Goal: Check status: Check status

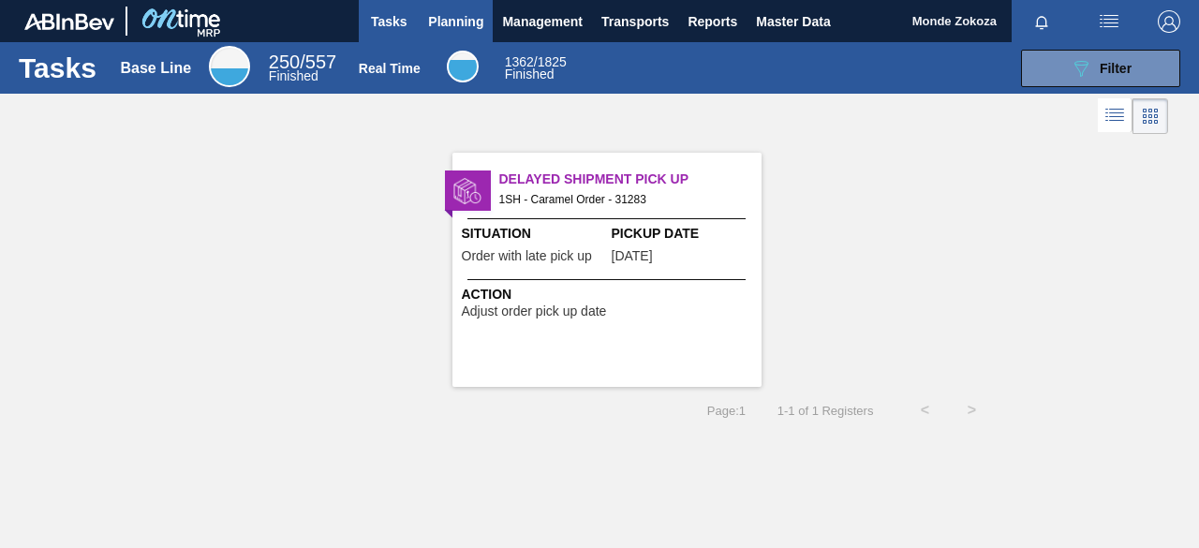
click at [457, 22] on span "Planning" at bounding box center [455, 21] width 55 height 22
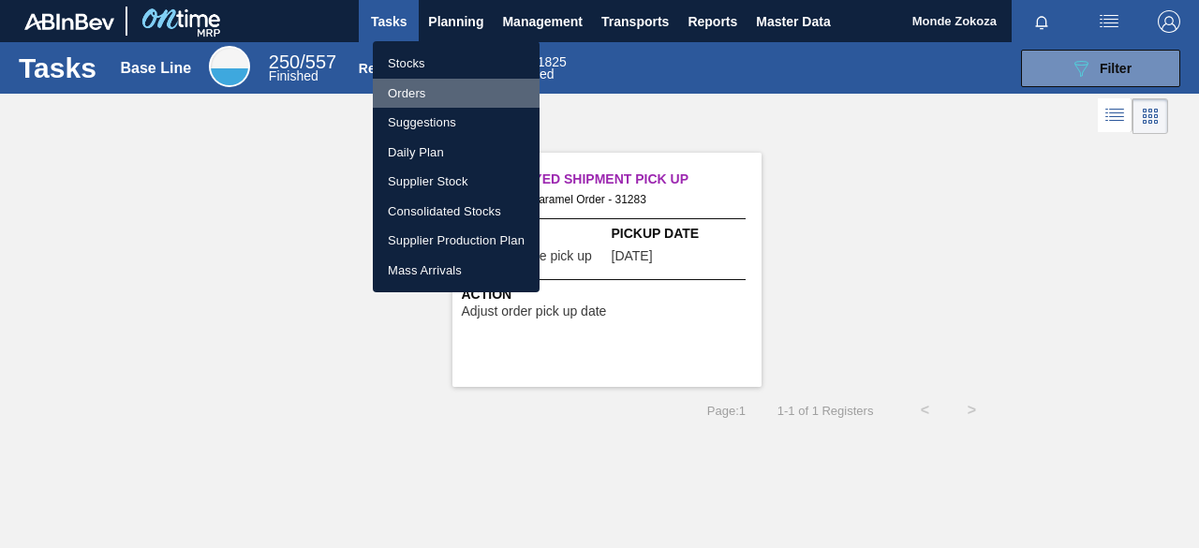
click at [416, 95] on li "Orders" at bounding box center [456, 94] width 167 height 30
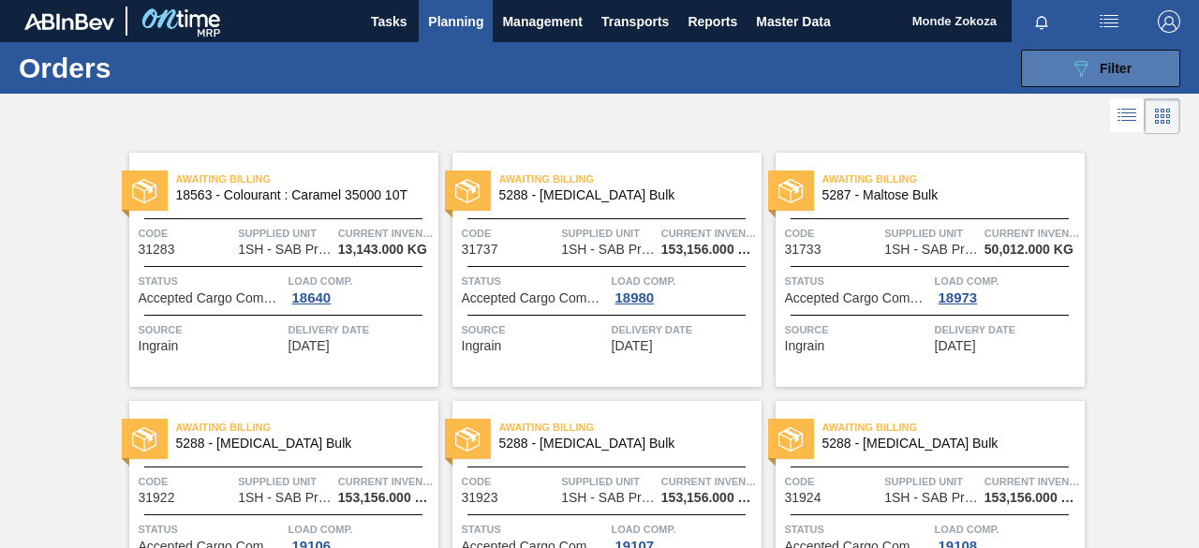
click at [1113, 66] on span "Filter" at bounding box center [1115, 68] width 32 height 15
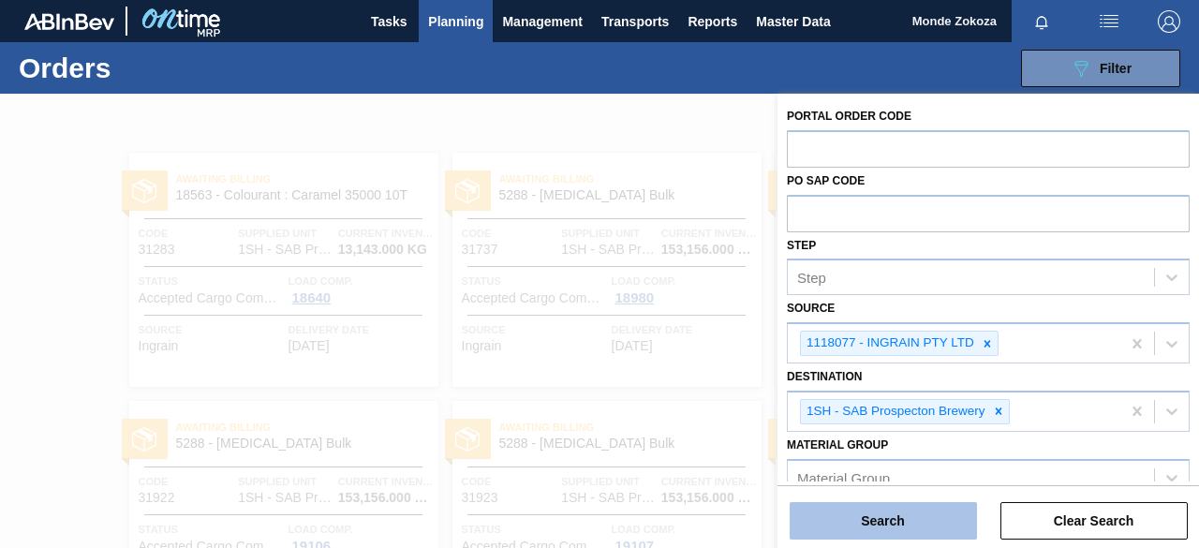
click at [884, 525] on button "Search" at bounding box center [882, 520] width 187 height 37
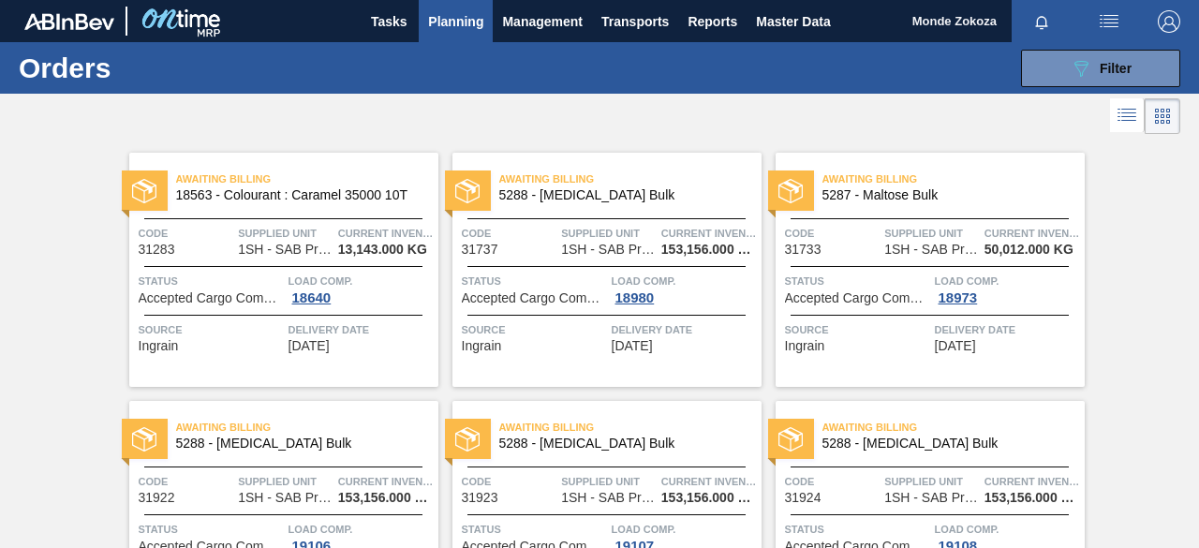
click at [528, 181] on span "Awaiting Billing" at bounding box center [630, 178] width 262 height 19
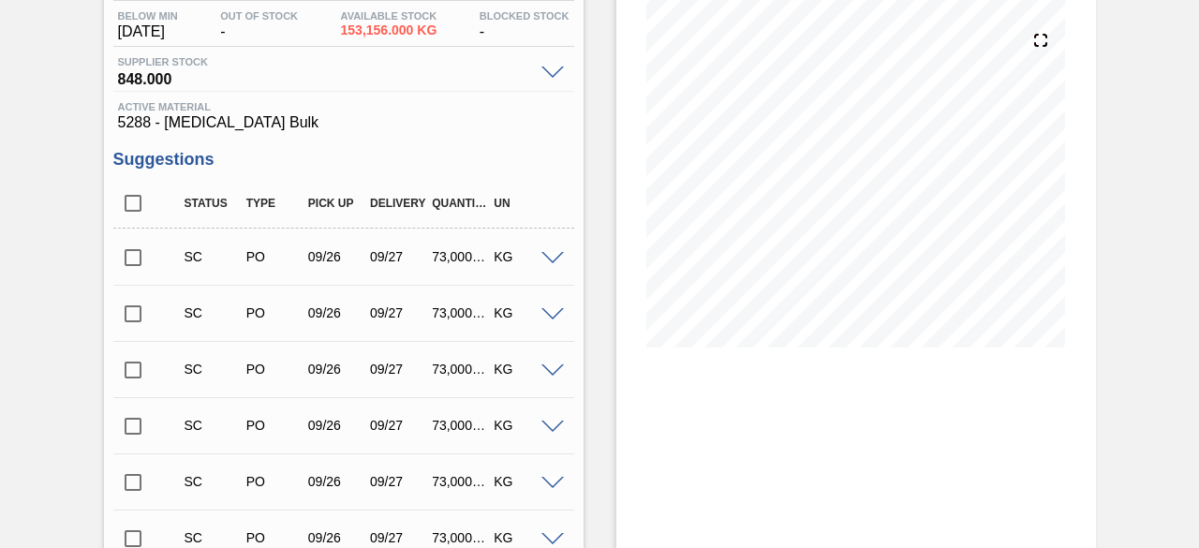
scroll to position [223, 0]
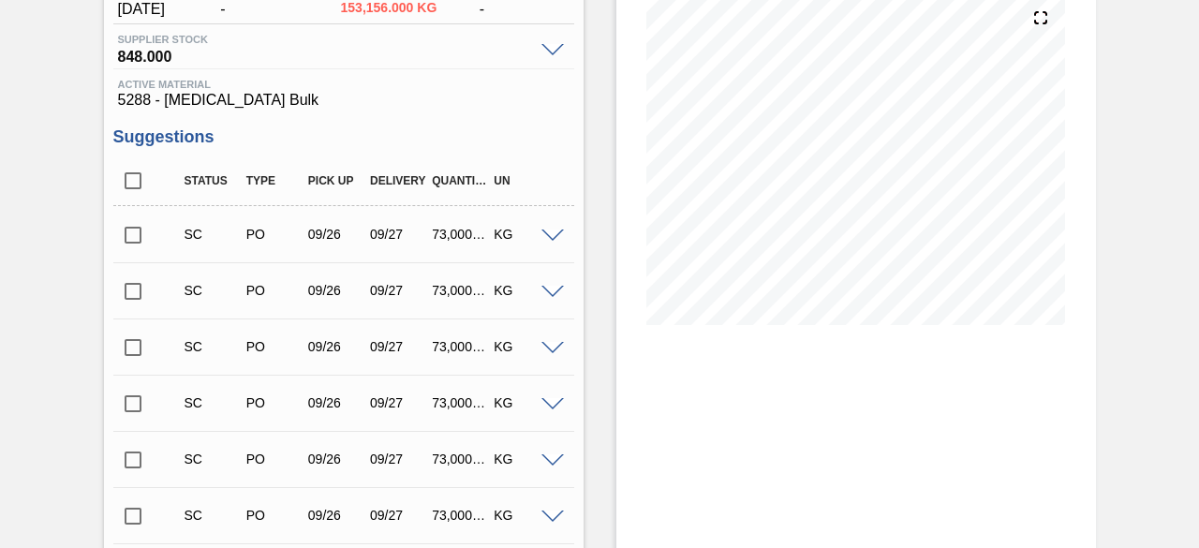
click at [553, 238] on span at bounding box center [552, 236] width 22 height 14
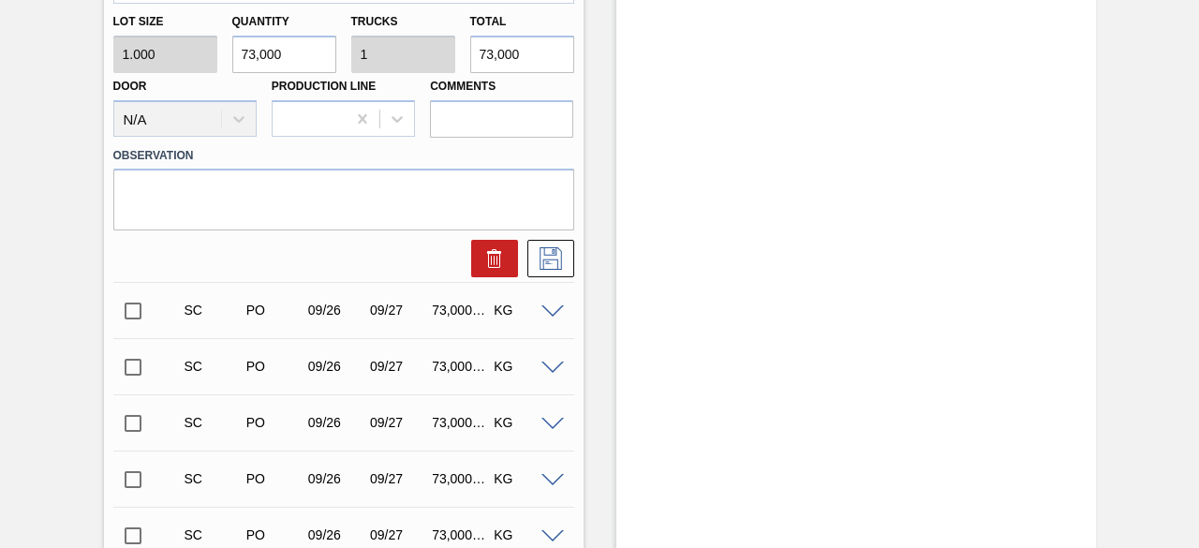
scroll to position [972, 0]
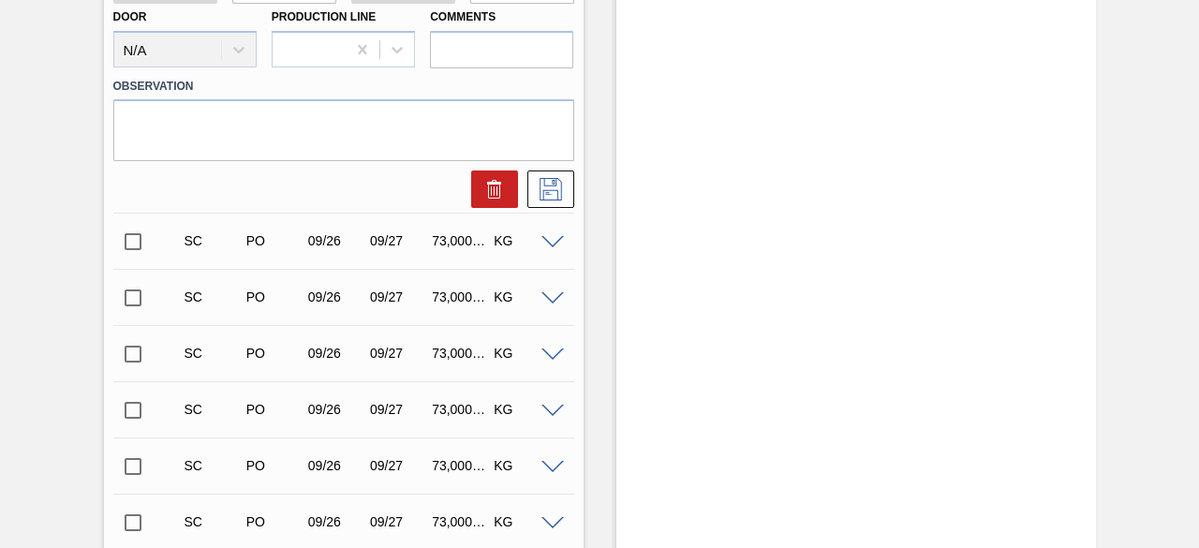
click at [556, 250] on div "SC PO 09/26 09/27 73,000.000 KG" at bounding box center [343, 240] width 461 height 47
click at [554, 244] on span at bounding box center [552, 243] width 22 height 14
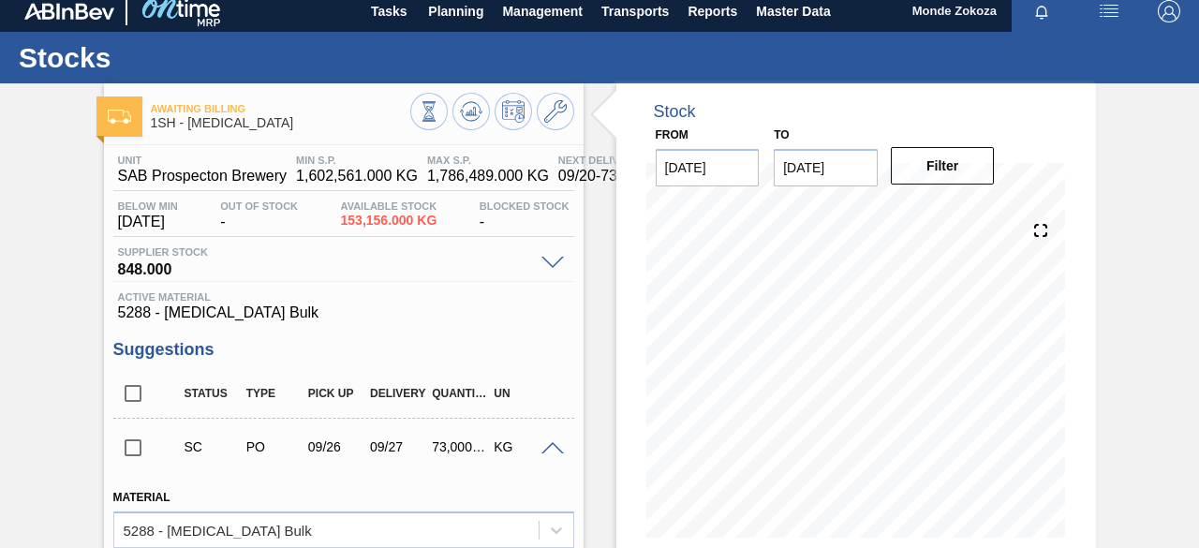
scroll to position [0, 0]
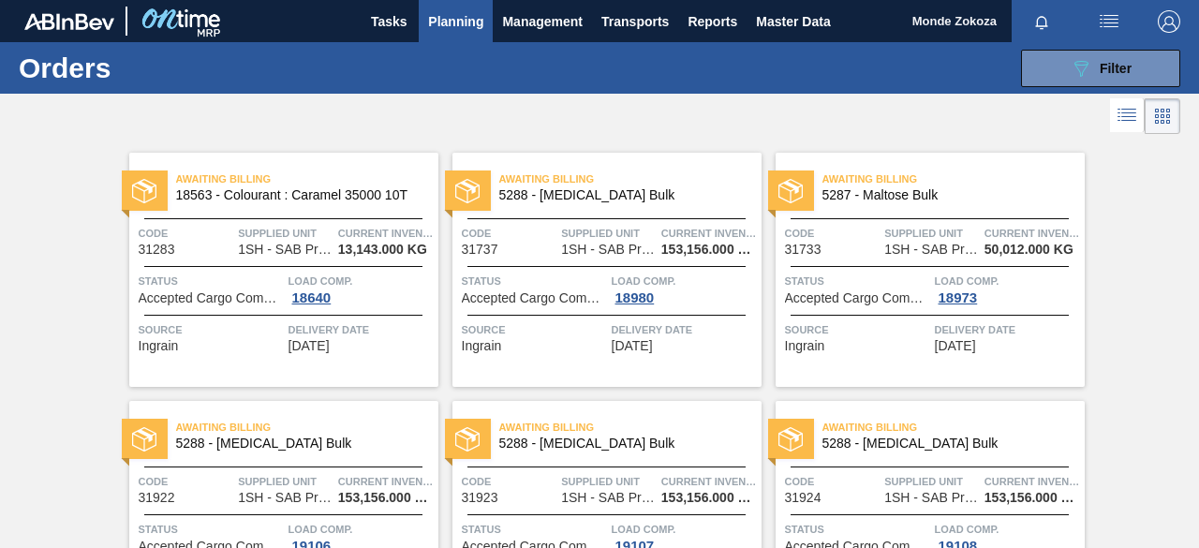
scroll to position [94, 0]
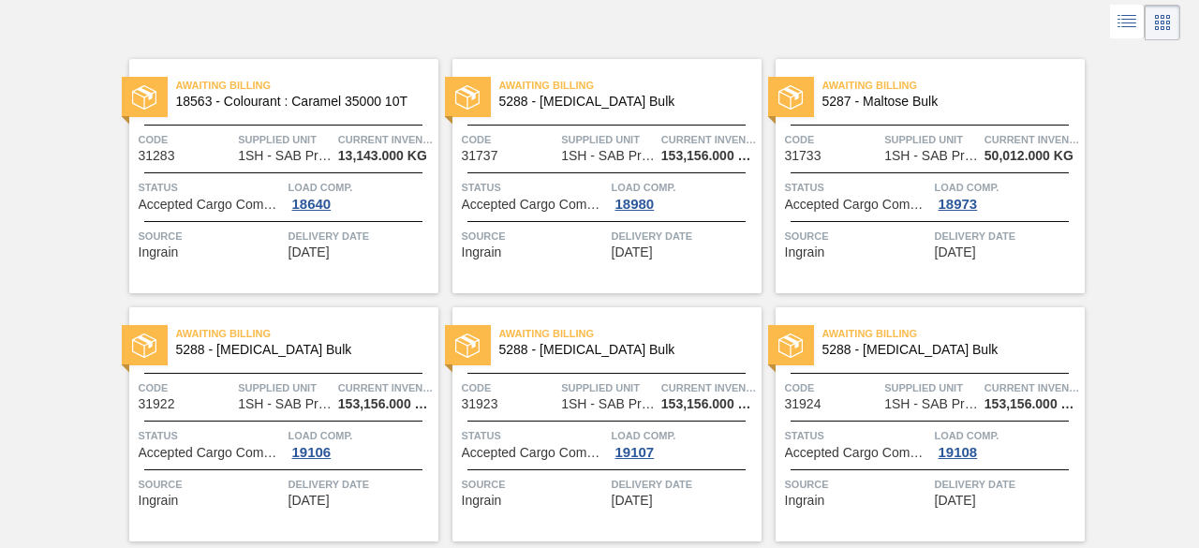
click at [236, 329] on span "Awaiting Billing" at bounding box center [307, 333] width 262 height 19
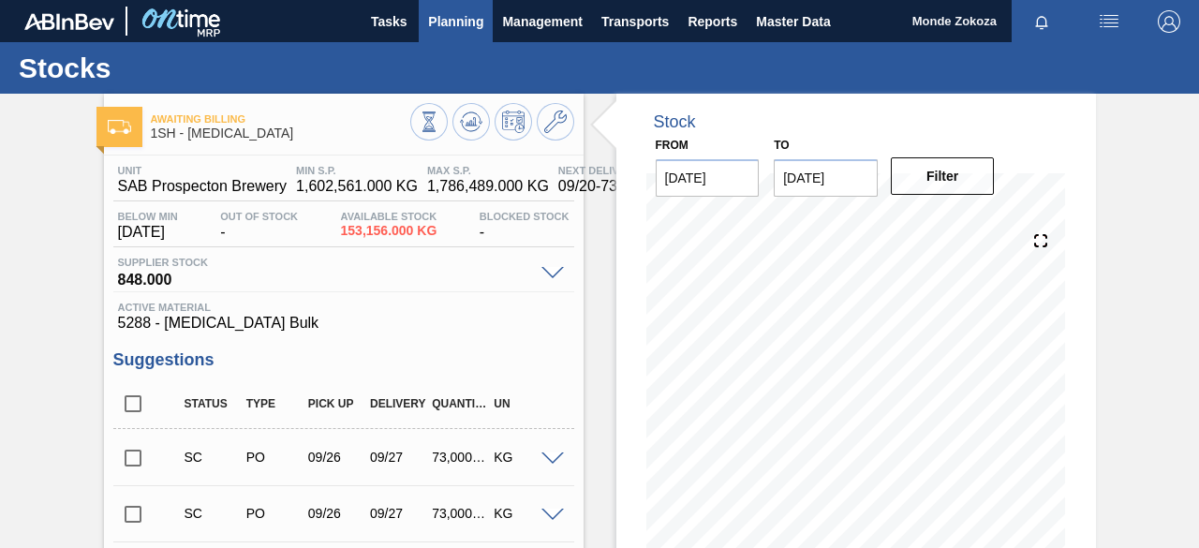
click at [444, 22] on span "Planning" at bounding box center [455, 21] width 55 height 22
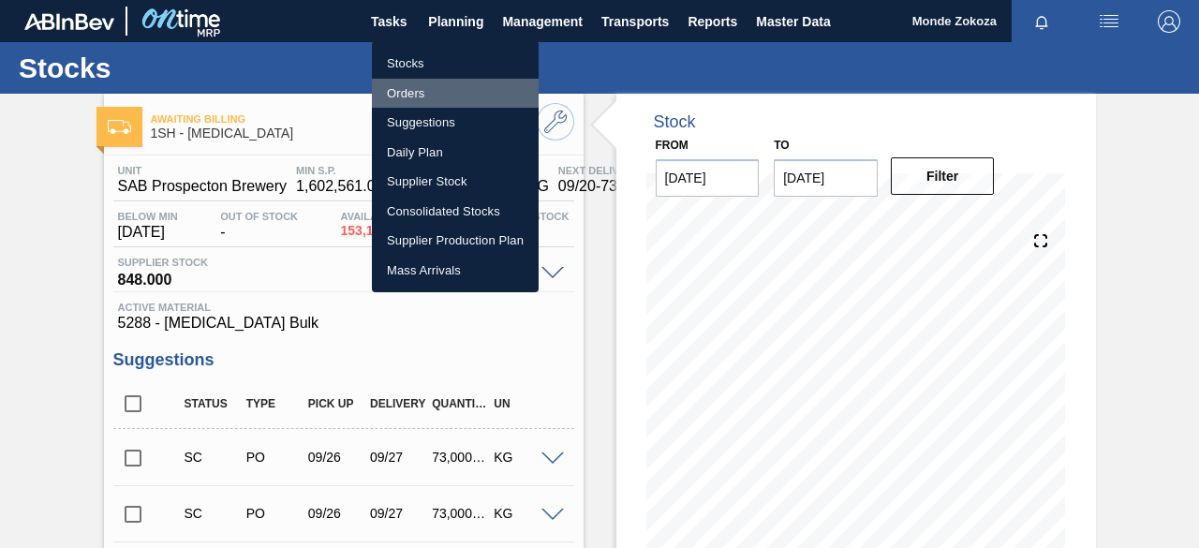
click at [410, 88] on li "Orders" at bounding box center [455, 94] width 167 height 30
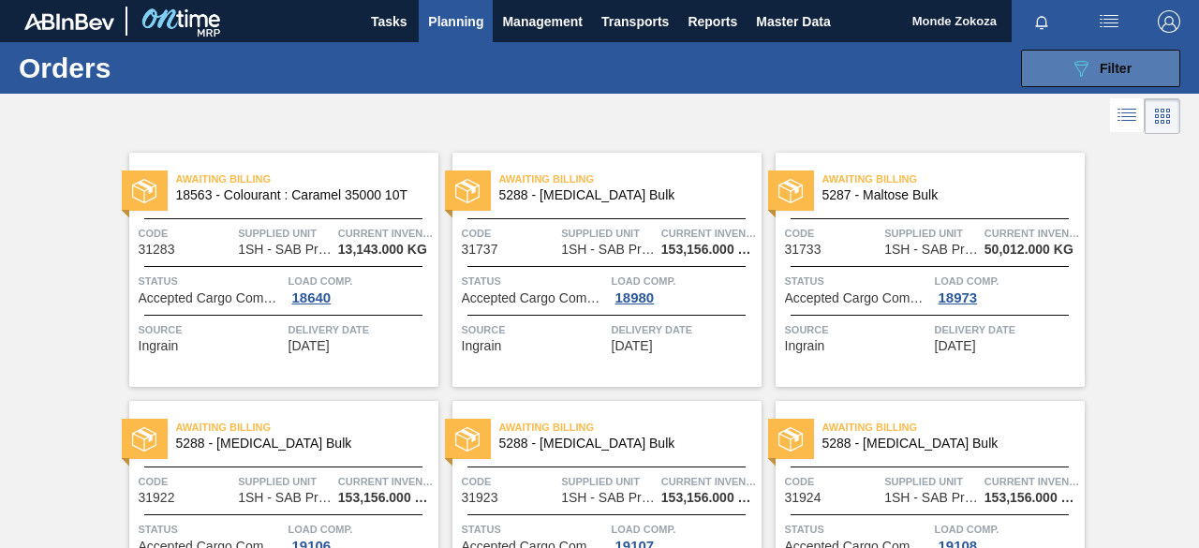
click at [1101, 76] on div "089F7B8B-B2A5-4AFE-B5C0-19BA573D28AC Filter" at bounding box center [1100, 68] width 62 height 22
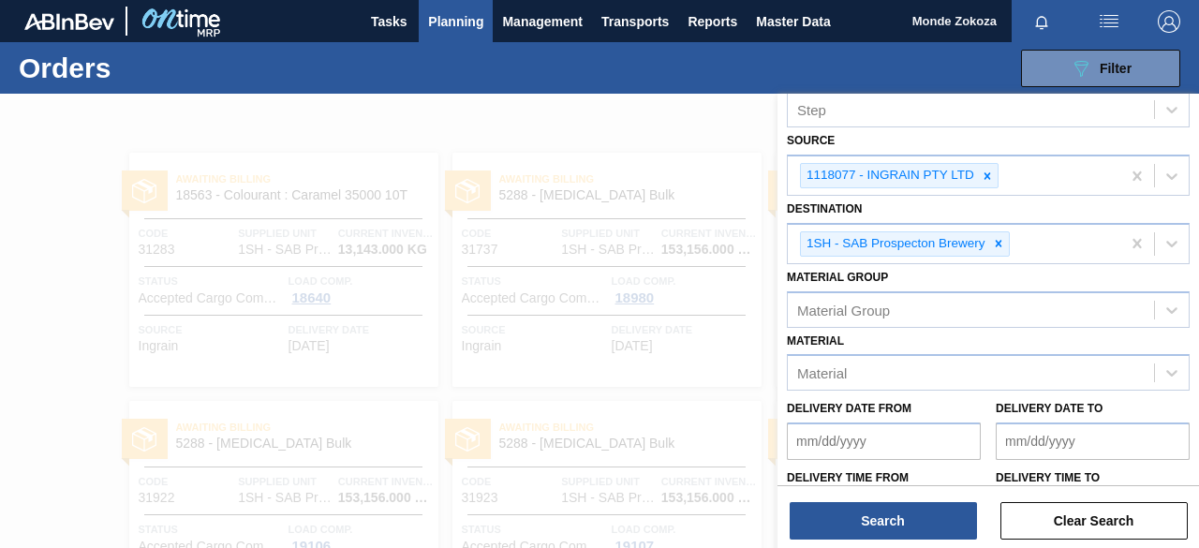
scroll to position [243, 0]
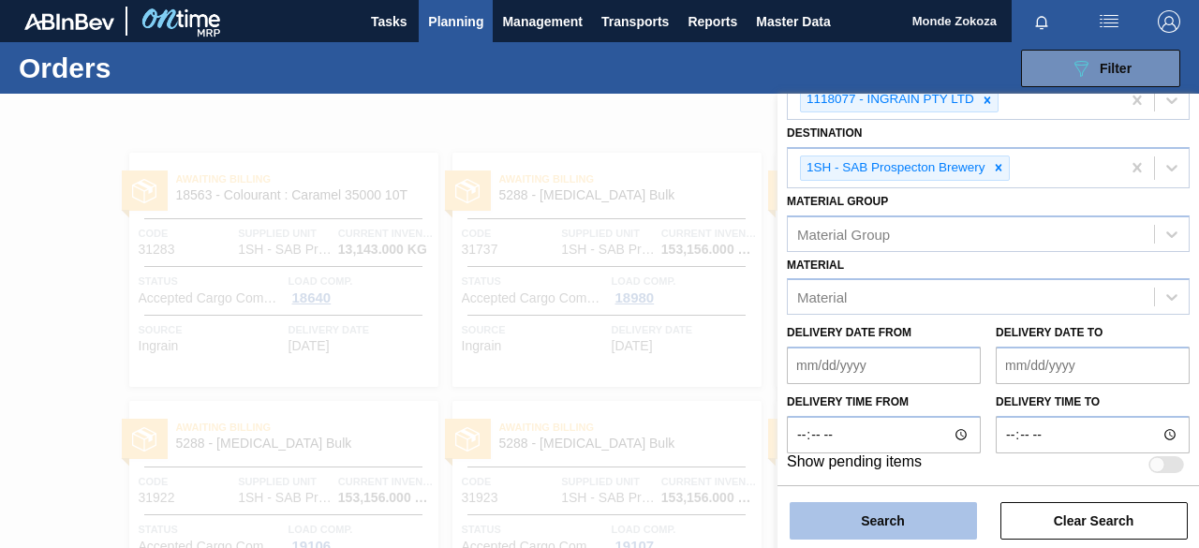
click at [878, 523] on button "Search" at bounding box center [882, 520] width 187 height 37
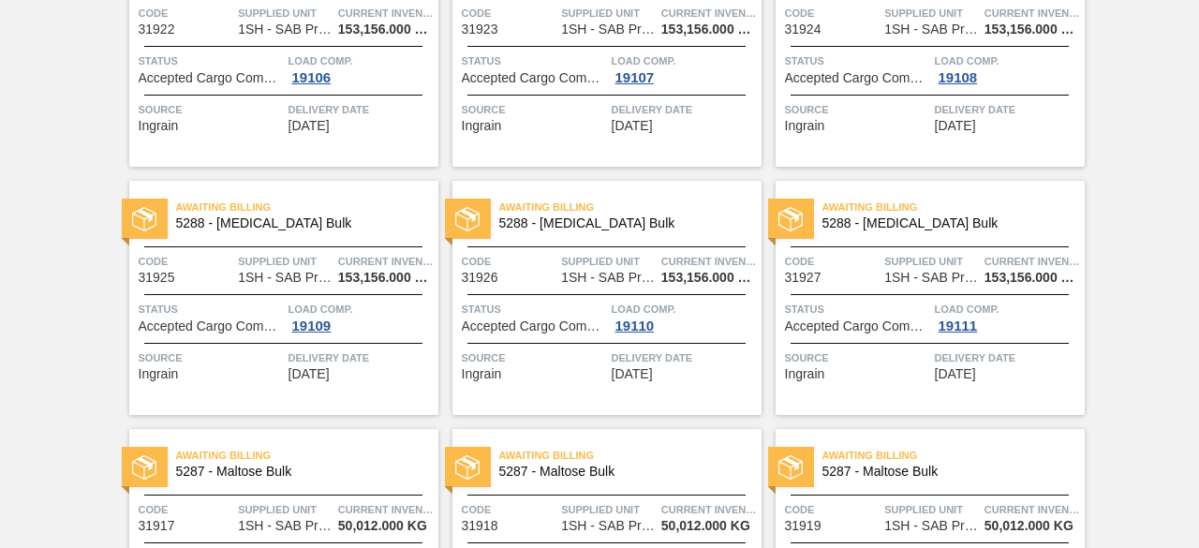
scroll to position [375, 0]
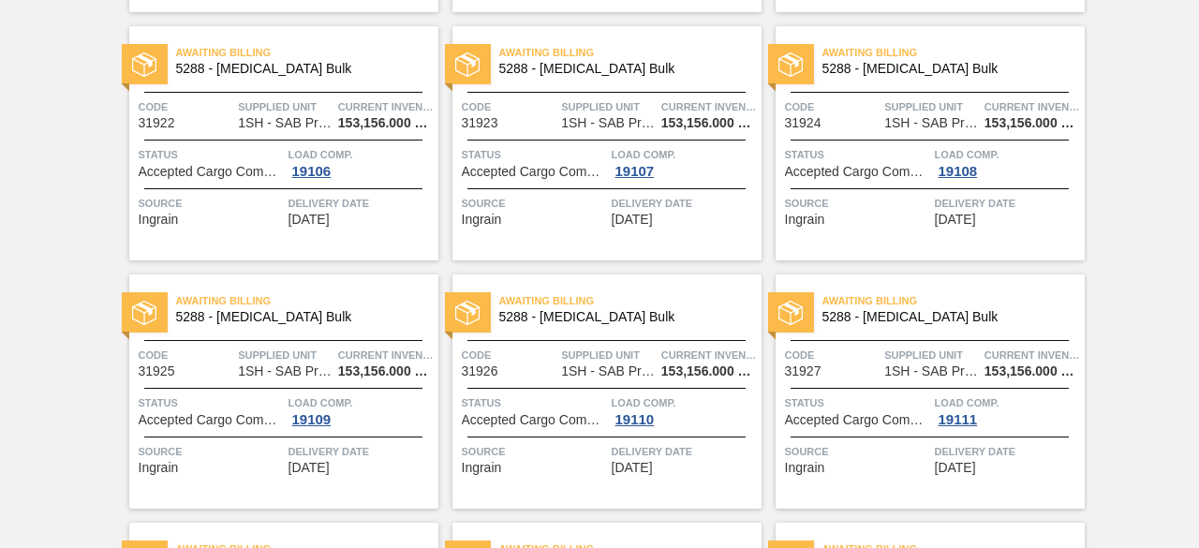
click at [868, 52] on span "Awaiting Billing" at bounding box center [953, 52] width 262 height 19
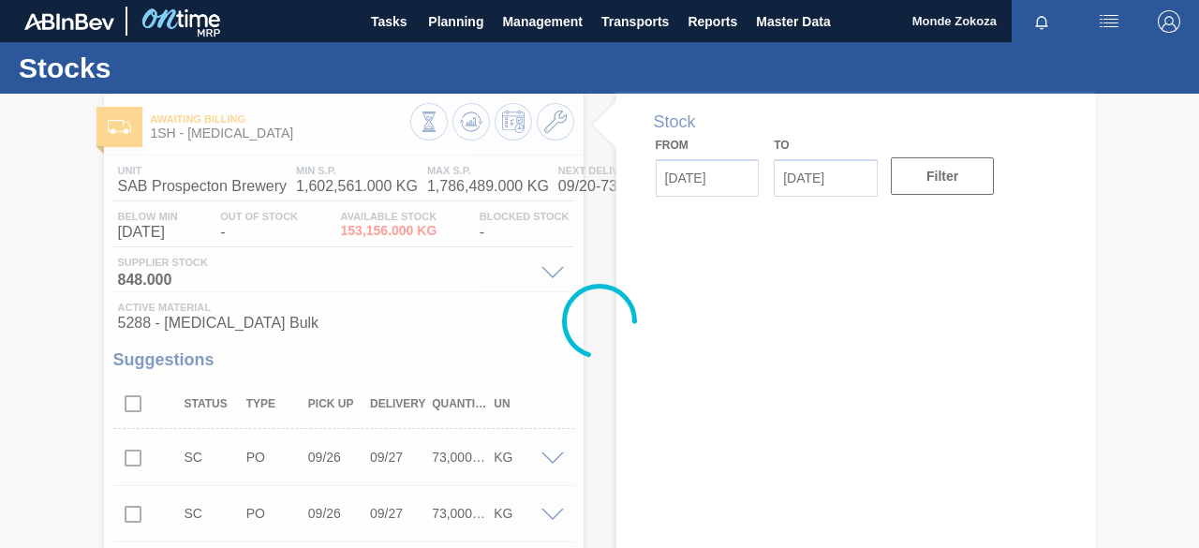
type input "[DATE]"
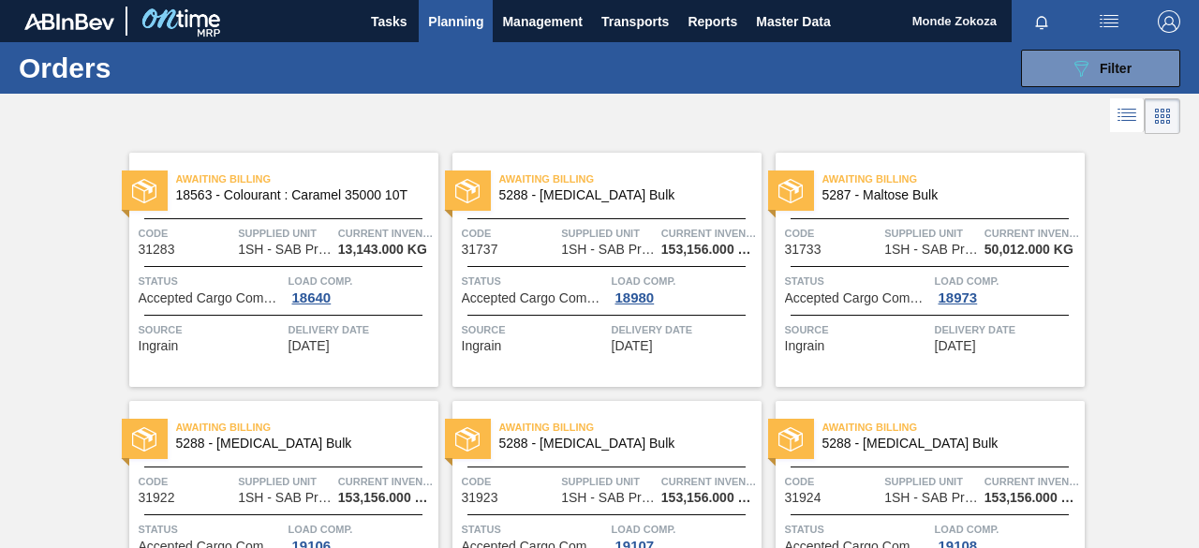
click at [558, 192] on span "5288 - [MEDICAL_DATA] Bulk" at bounding box center [622, 195] width 247 height 14
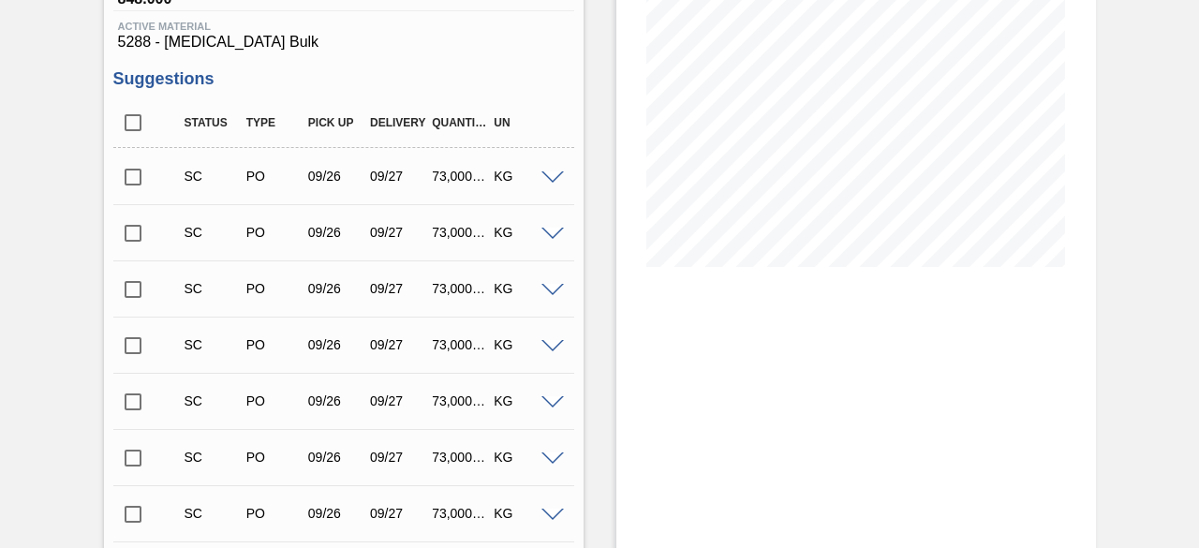
scroll to position [94, 0]
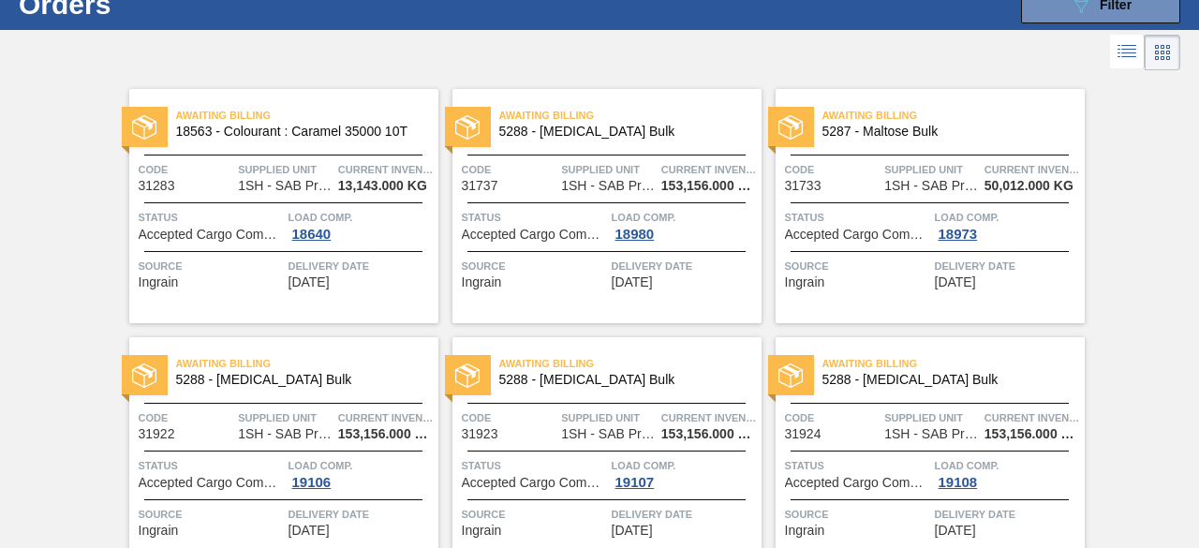
scroll to position [94, 0]
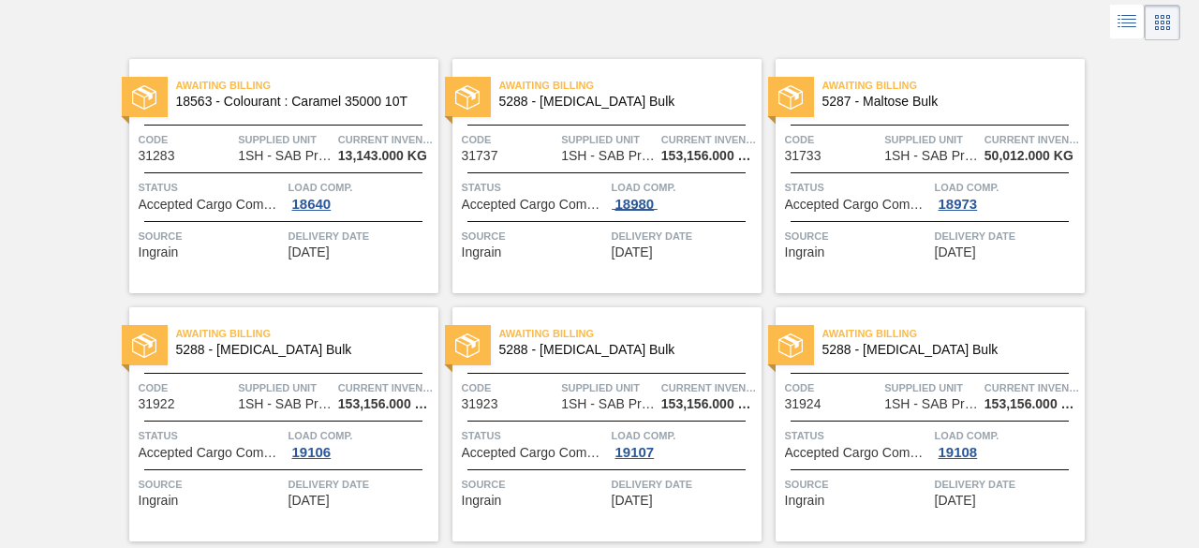
click at [633, 201] on div "18980" at bounding box center [635, 204] width 47 height 15
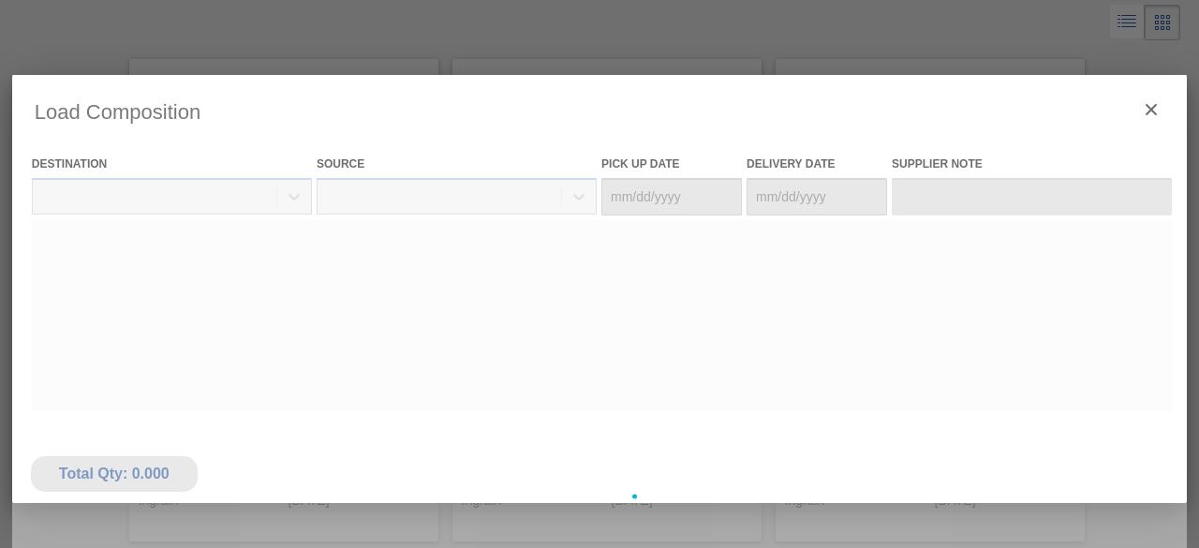
type Date "[DATE]"
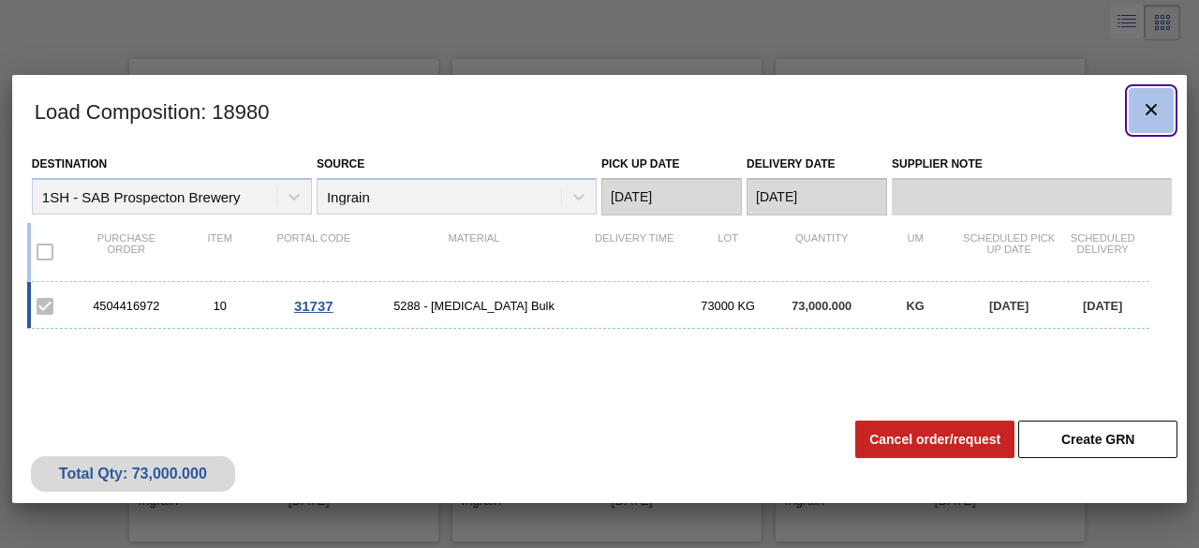
click at [1152, 113] on icon "botão de ícone" at bounding box center [1151, 109] width 22 height 22
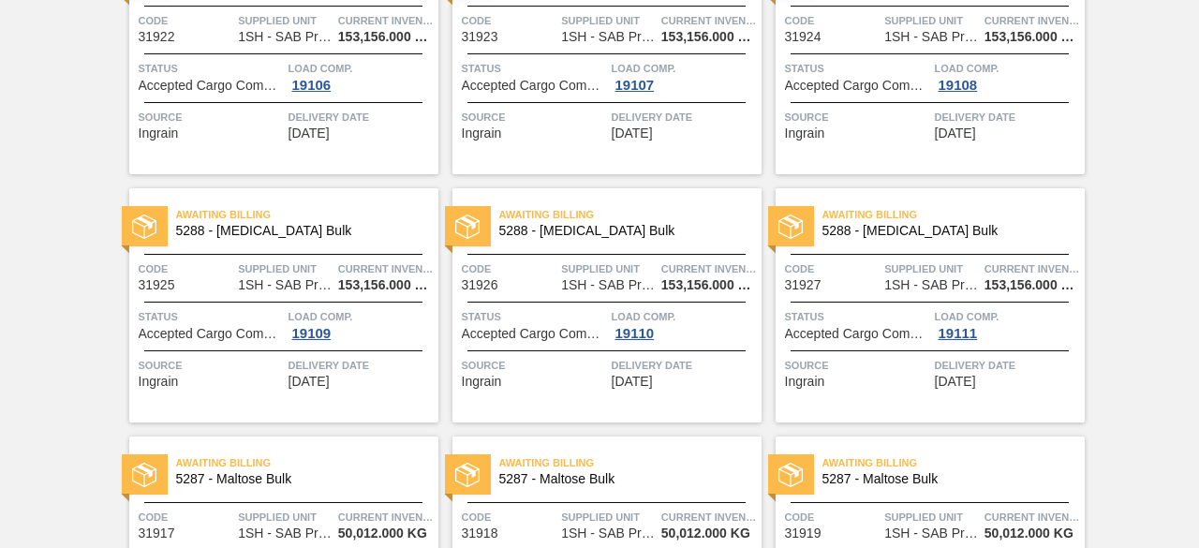
scroll to position [432, 0]
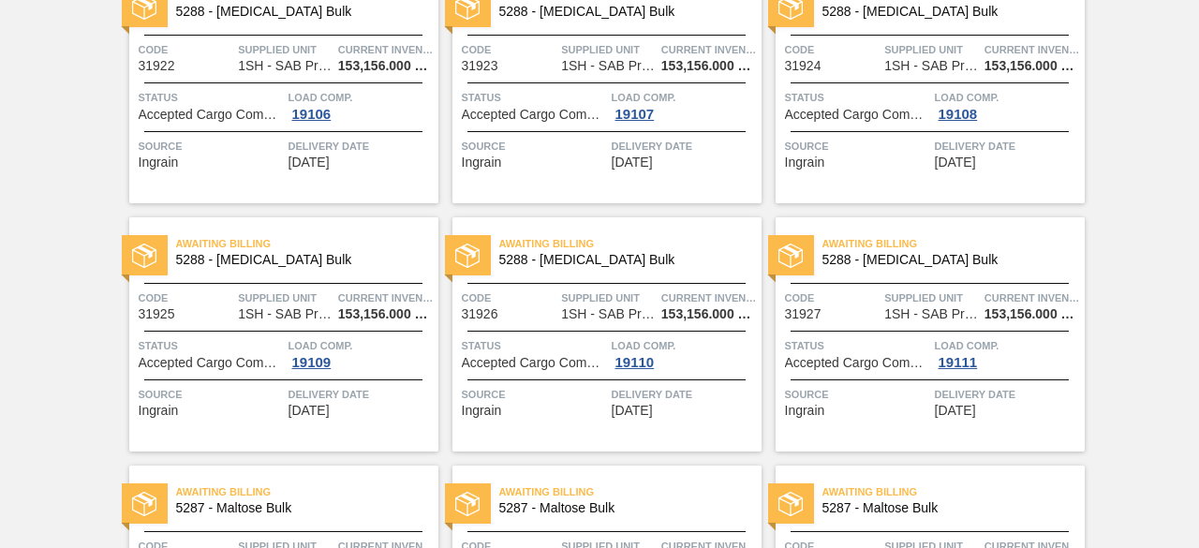
click at [980, 374] on div "Awaiting Billing 5288 - [MEDICAL_DATA] Bulk Code 31927 Supplied Unit 1SH - SAB …" at bounding box center [929, 334] width 309 height 234
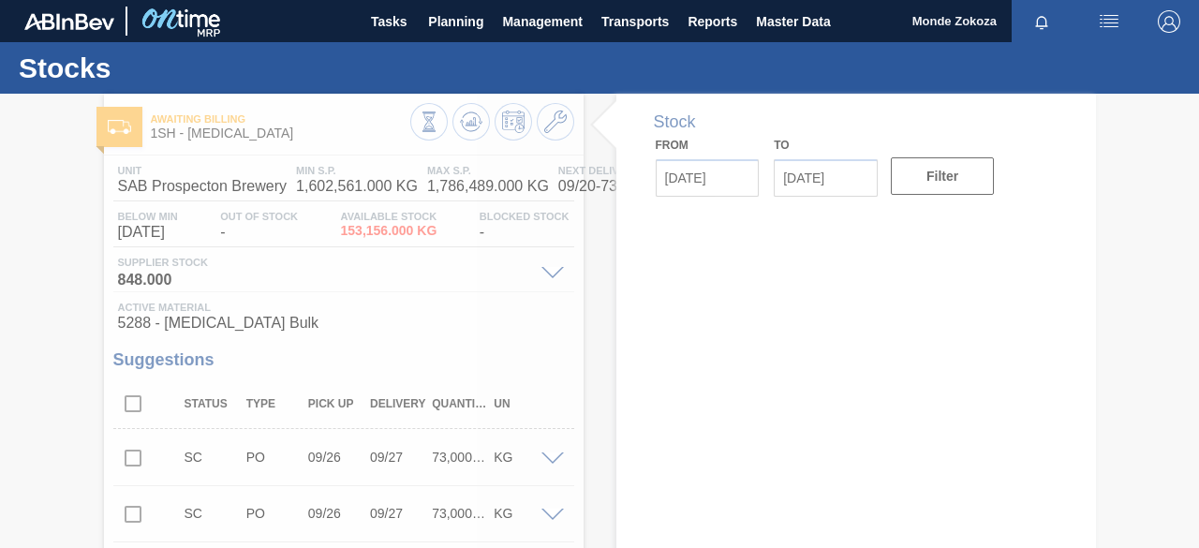
type input "[DATE]"
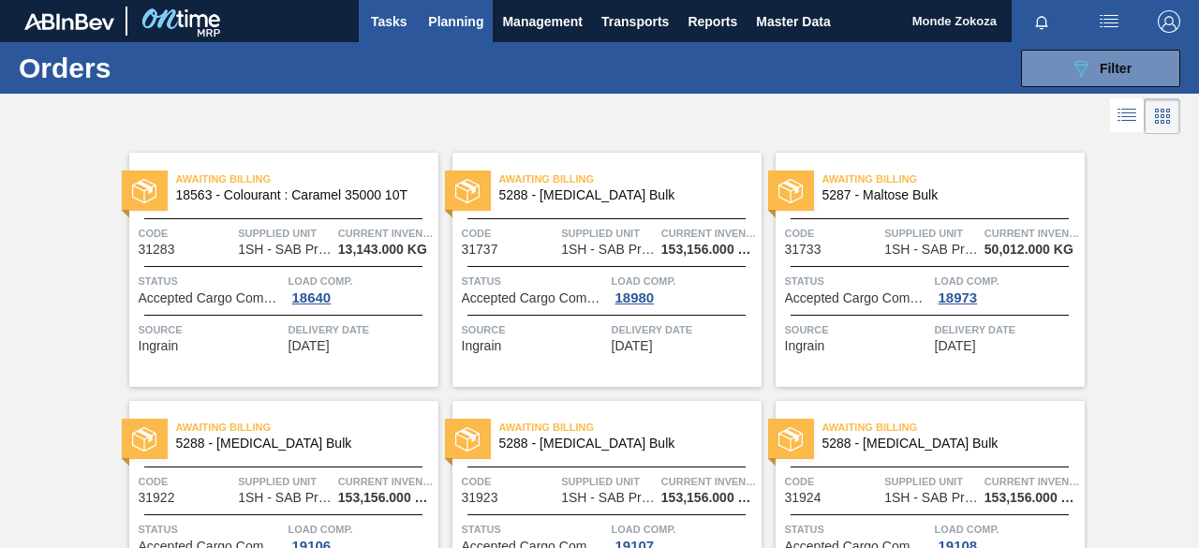
click at [382, 25] on span "Tasks" at bounding box center [388, 21] width 41 height 22
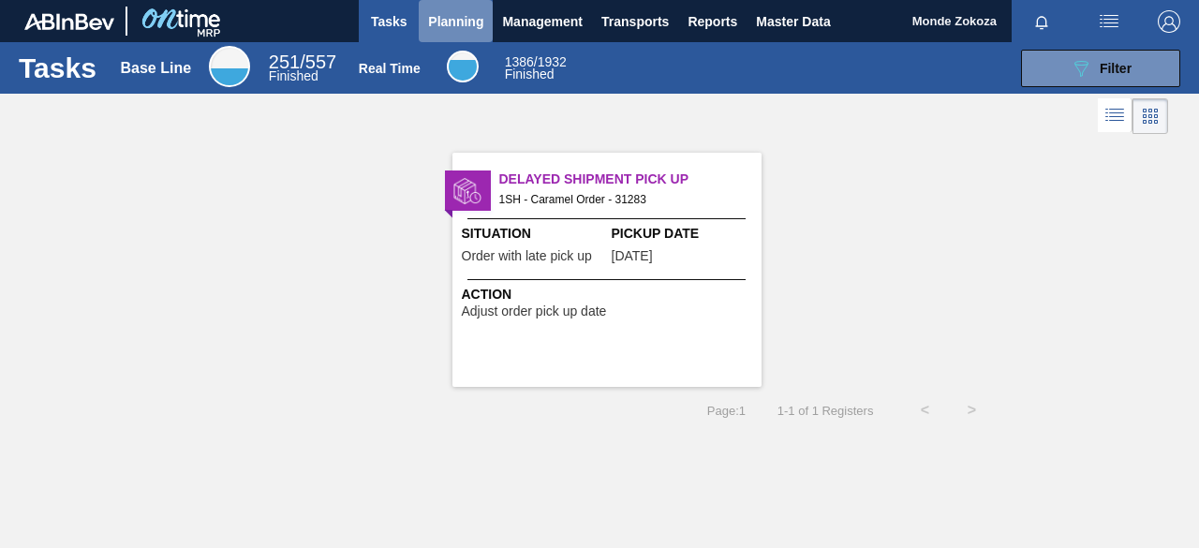
click at [448, 23] on span "Planning" at bounding box center [455, 21] width 55 height 22
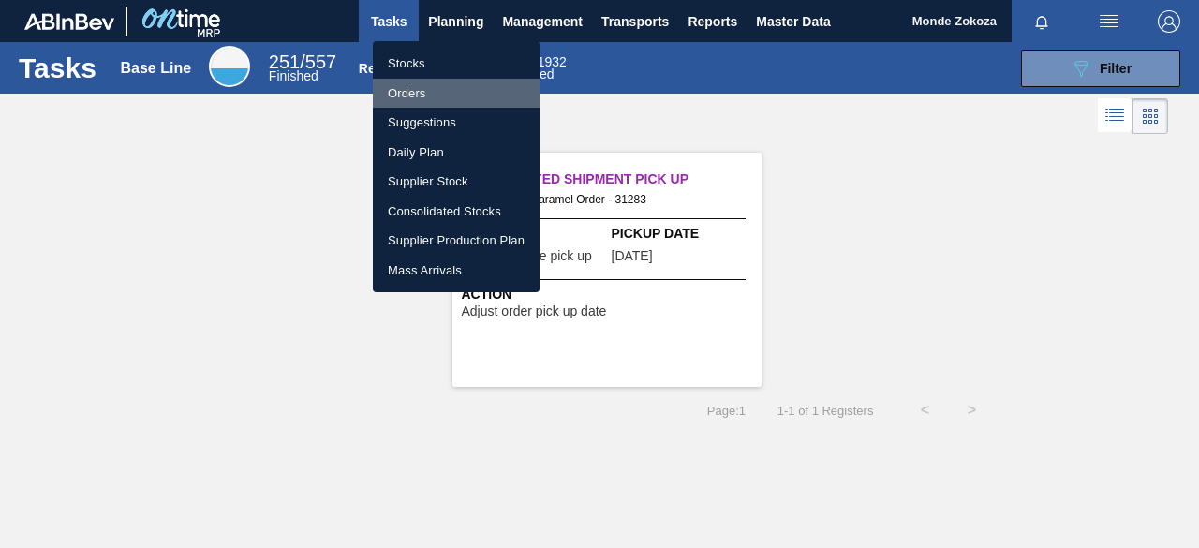
click at [423, 91] on li "Orders" at bounding box center [456, 94] width 167 height 30
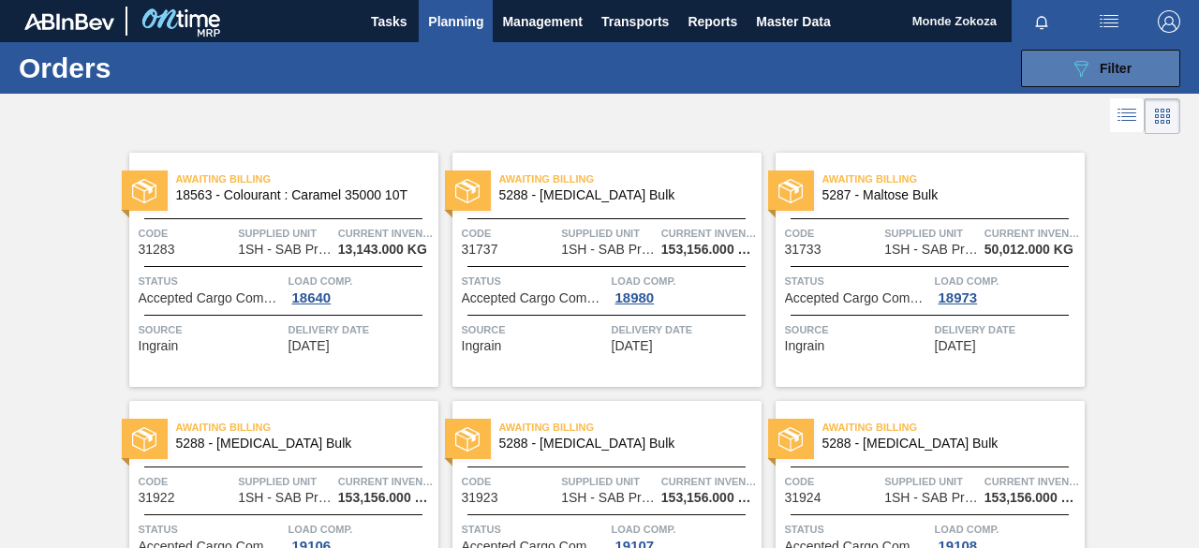
click at [1107, 67] on span "Filter" at bounding box center [1115, 68] width 32 height 15
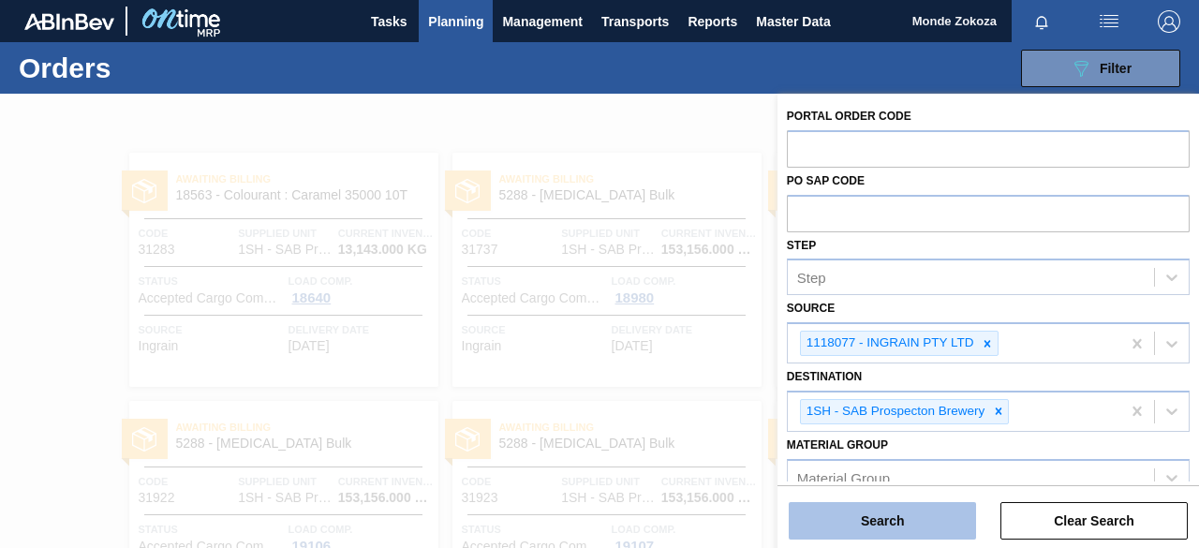
click at [889, 523] on button "Search" at bounding box center [882, 520] width 187 height 37
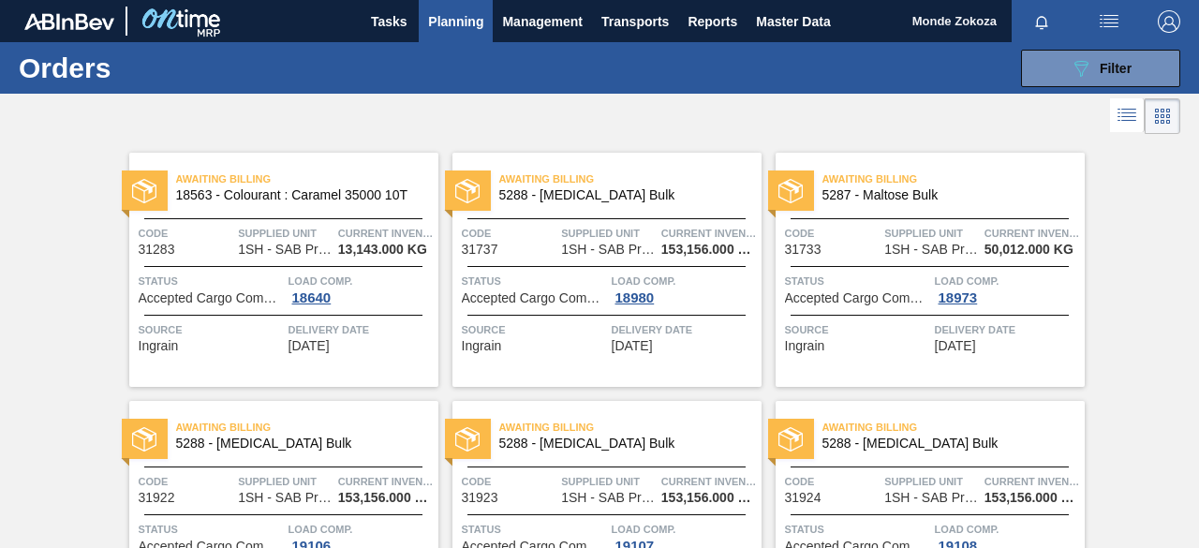
click at [535, 179] on span "Awaiting Billing" at bounding box center [630, 178] width 262 height 19
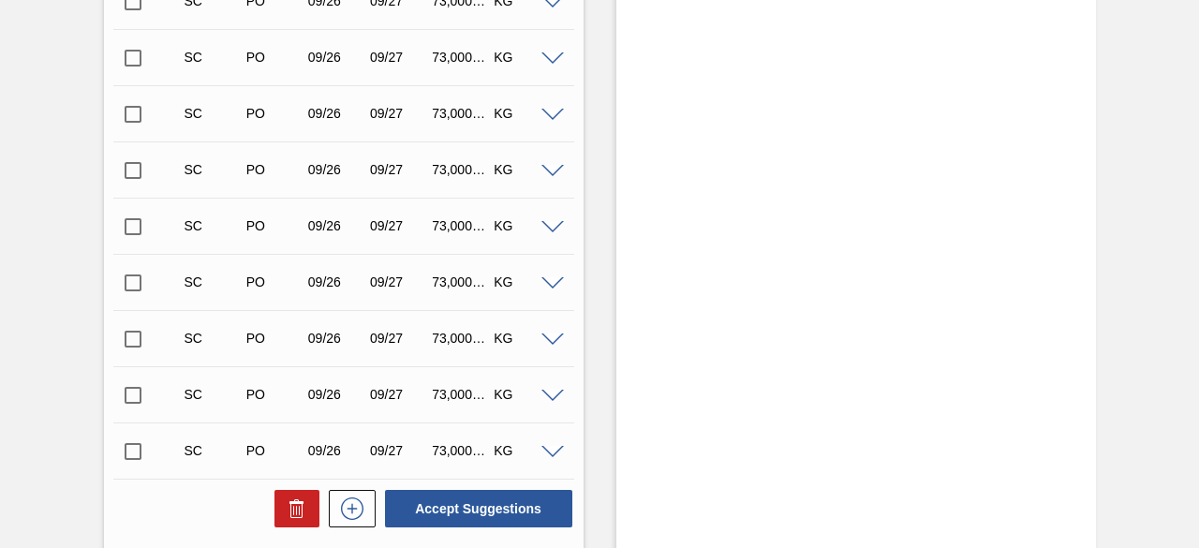
scroll to position [843, 0]
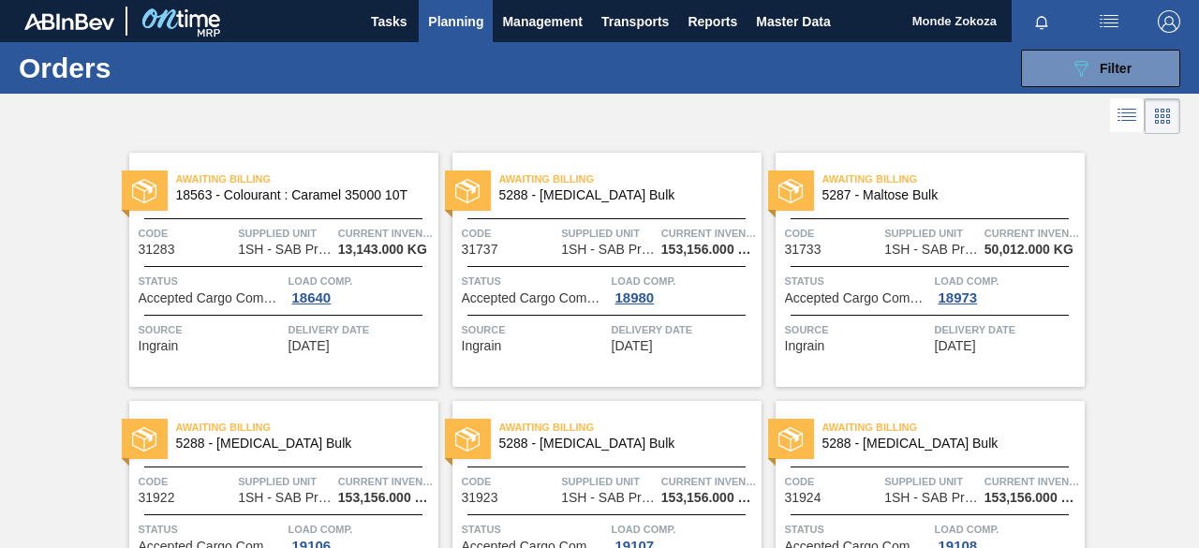
click at [542, 336] on span "Source" at bounding box center [534, 329] width 145 height 19
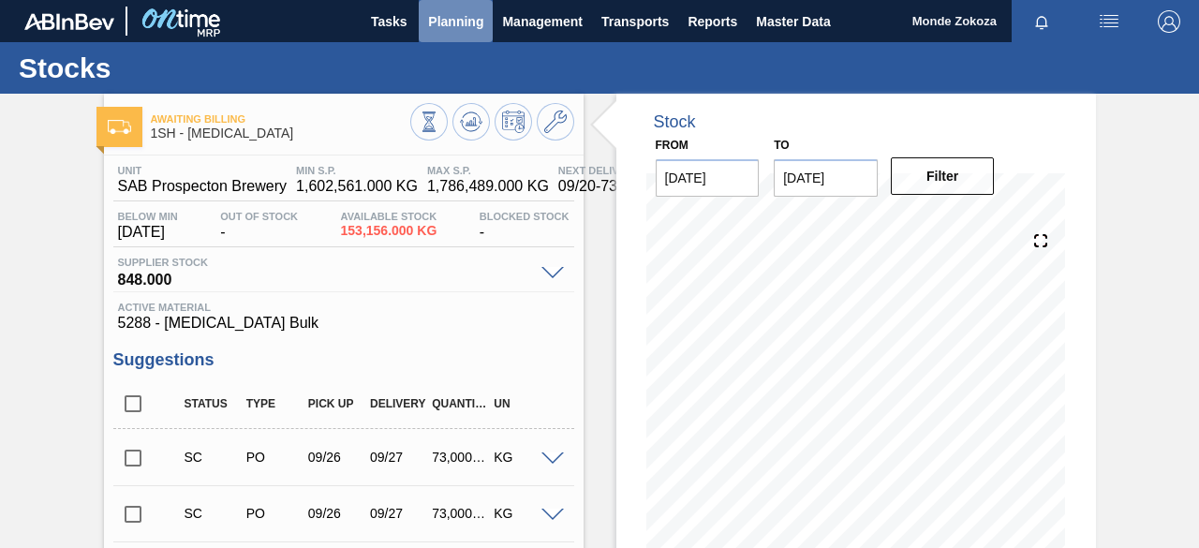
click at [459, 22] on span "Planning" at bounding box center [455, 21] width 55 height 22
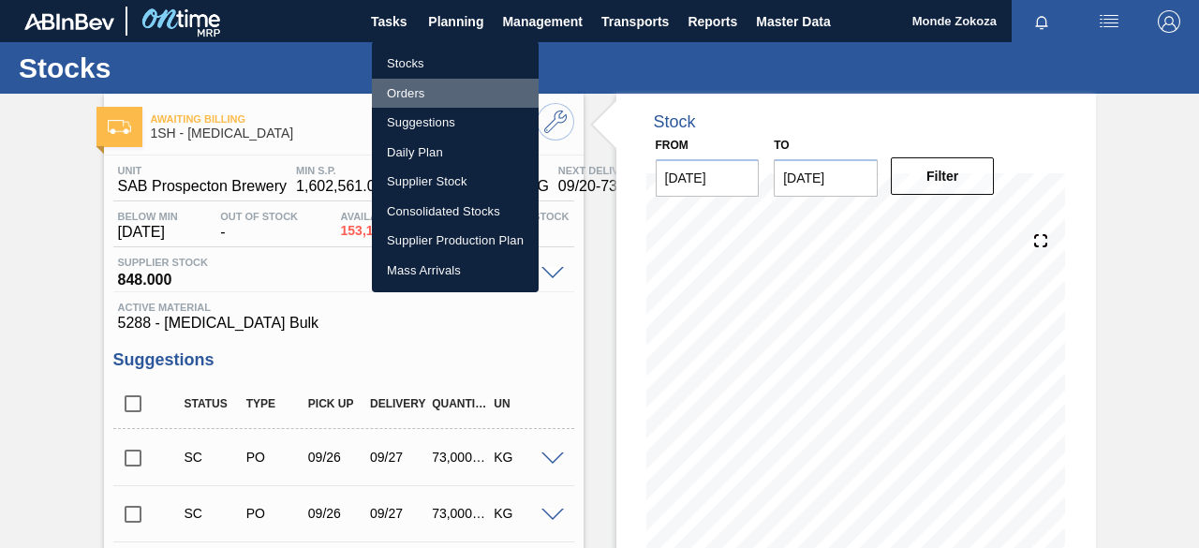
click at [407, 88] on li "Orders" at bounding box center [455, 94] width 167 height 30
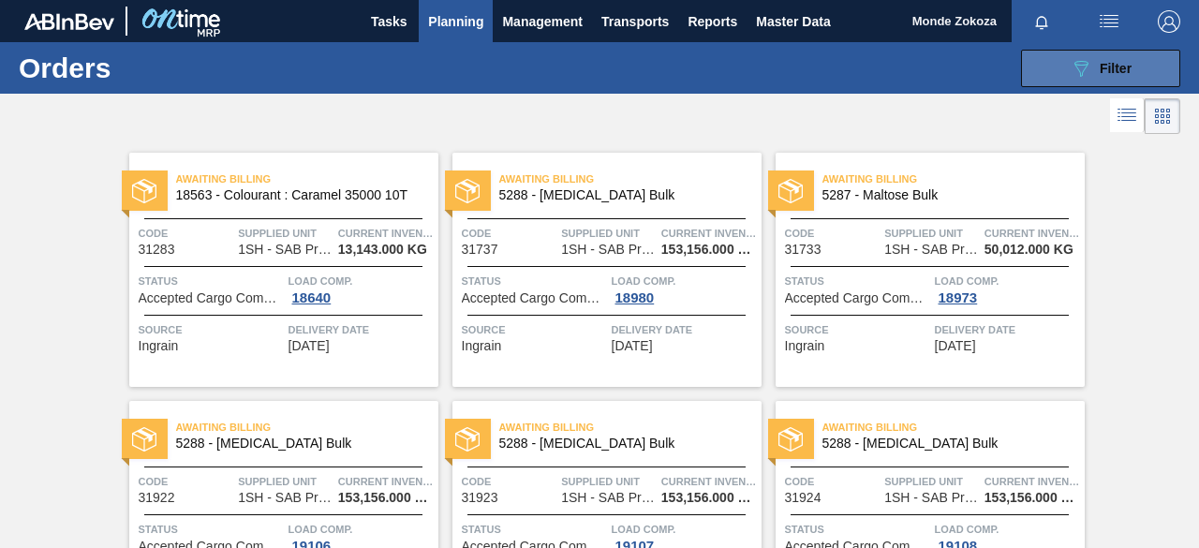
click at [1108, 66] on span "Filter" at bounding box center [1115, 68] width 32 height 15
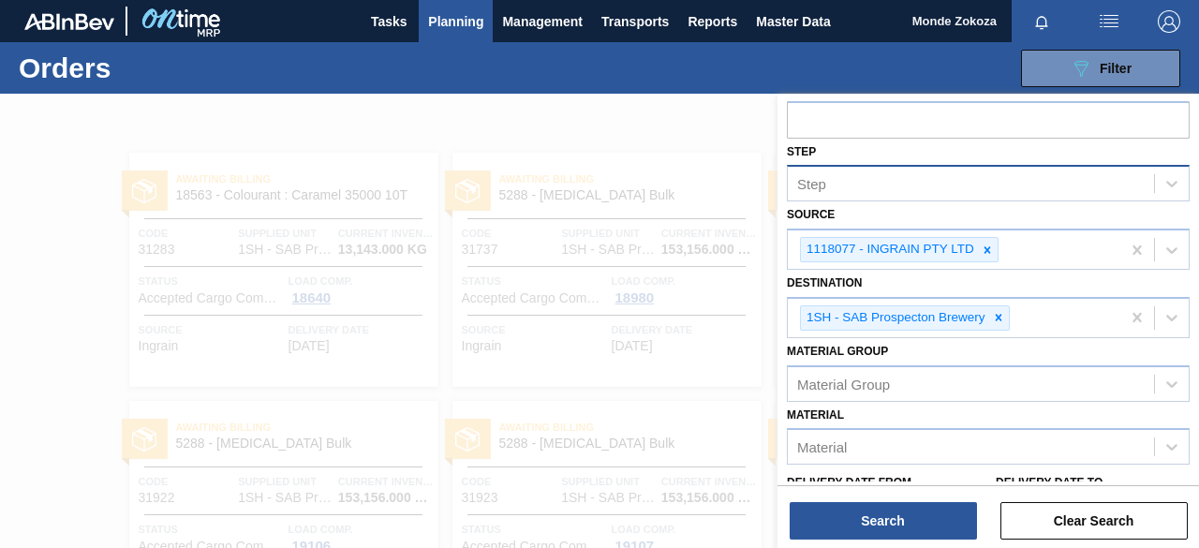
scroll to position [243, 0]
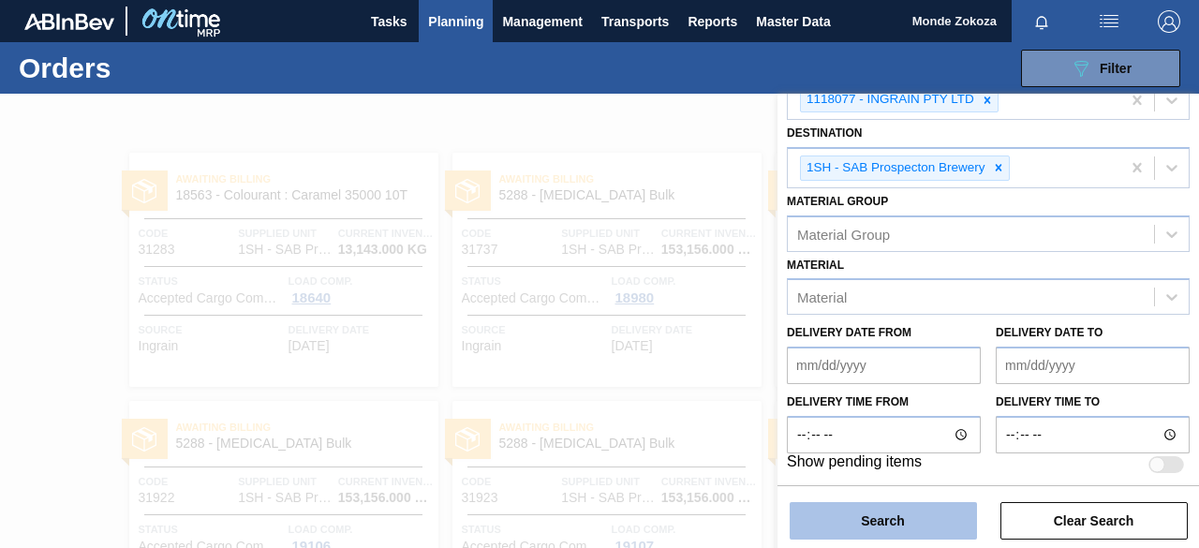
click at [890, 527] on button "Search" at bounding box center [882, 520] width 187 height 37
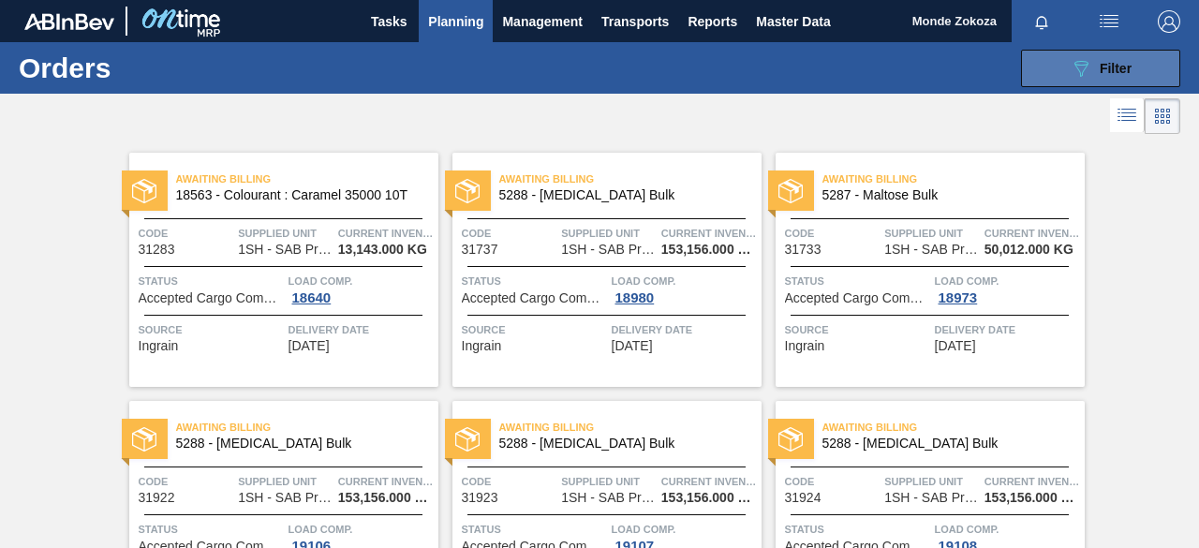
click at [1107, 69] on span "Filter" at bounding box center [1115, 68] width 32 height 15
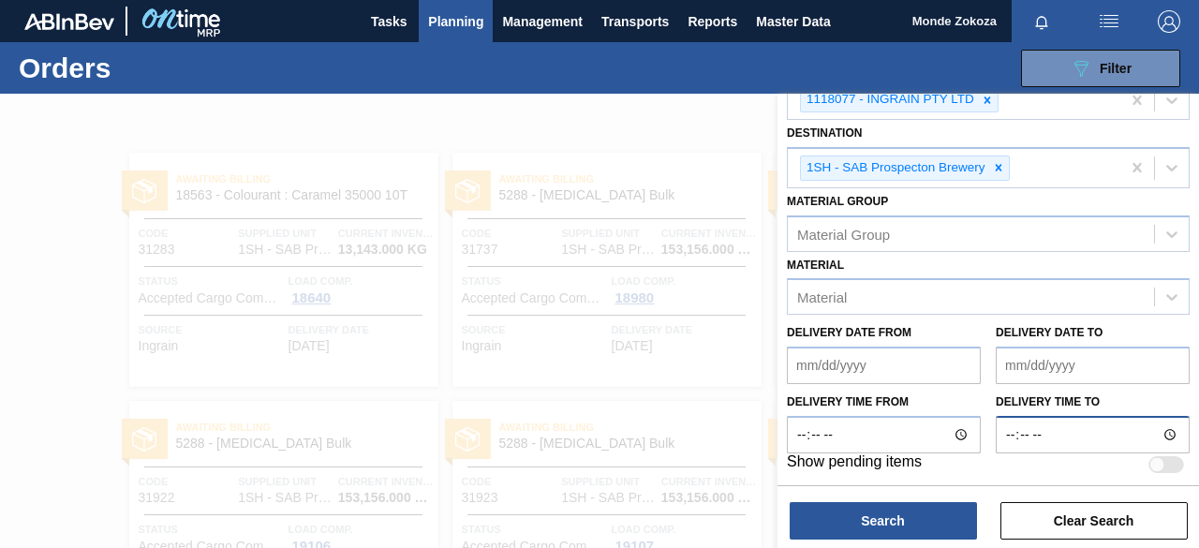
click at [1165, 429] on input "Delivery time to" at bounding box center [1092, 434] width 194 height 37
click at [852, 363] on from "Delivery Date from" at bounding box center [884, 364] width 194 height 37
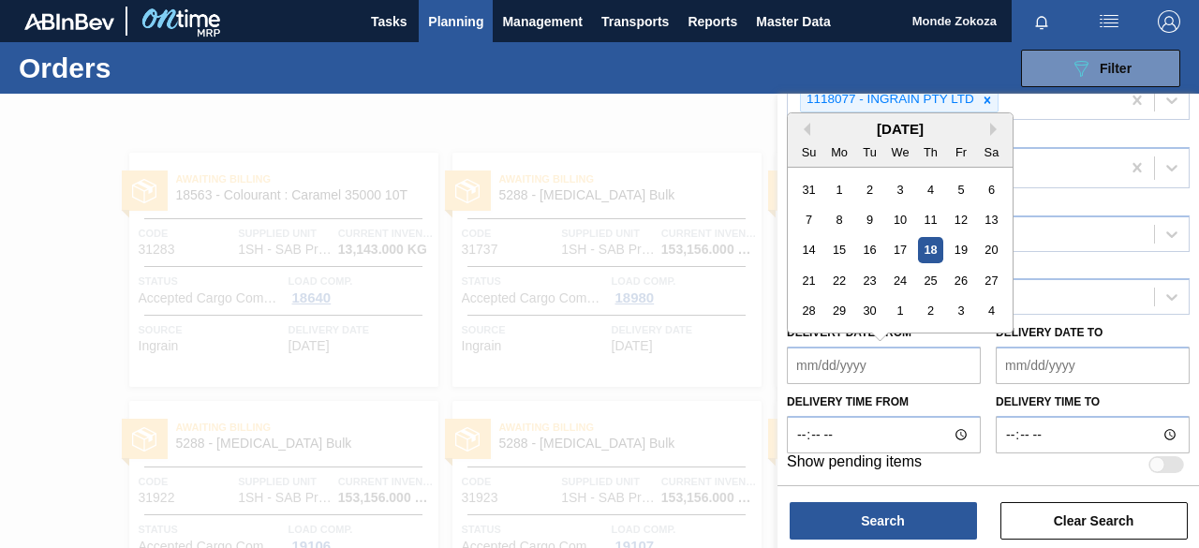
click at [937, 250] on div "18" at bounding box center [930, 250] width 25 height 25
type from "[DATE]"
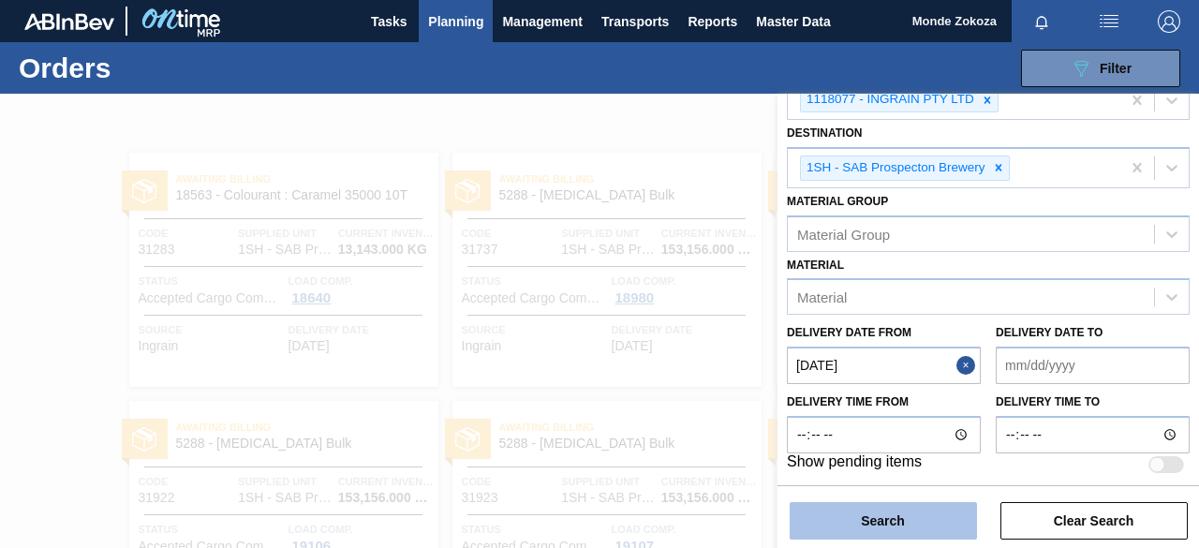
click at [877, 522] on button "Search" at bounding box center [882, 520] width 187 height 37
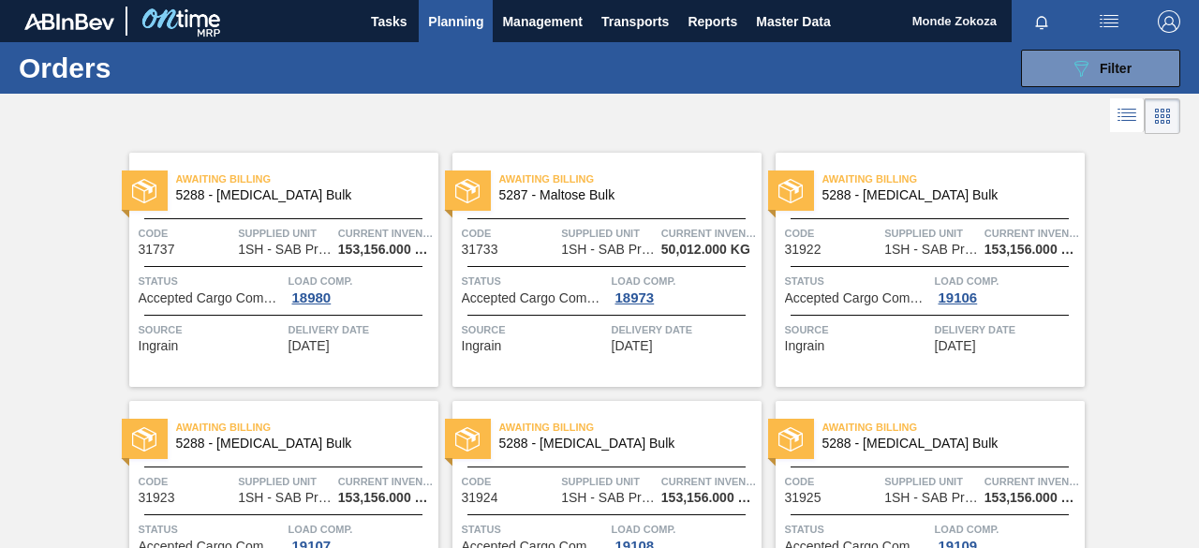
click at [231, 188] on span "5288 - [MEDICAL_DATA] Bulk" at bounding box center [299, 195] width 247 height 14
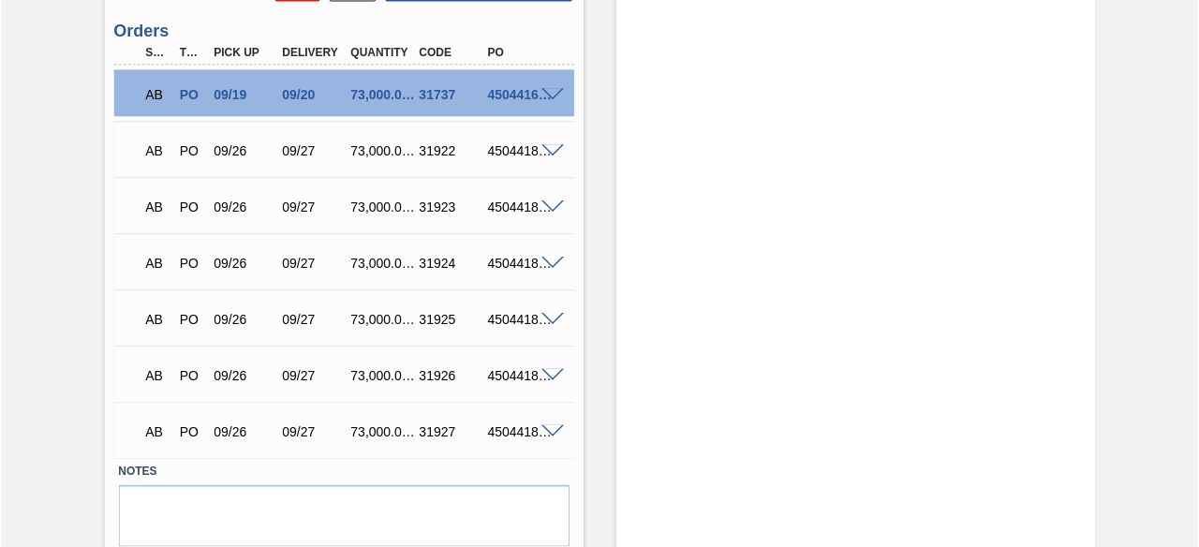
scroll to position [1347, 0]
